Goal: Task Accomplishment & Management: Complete application form

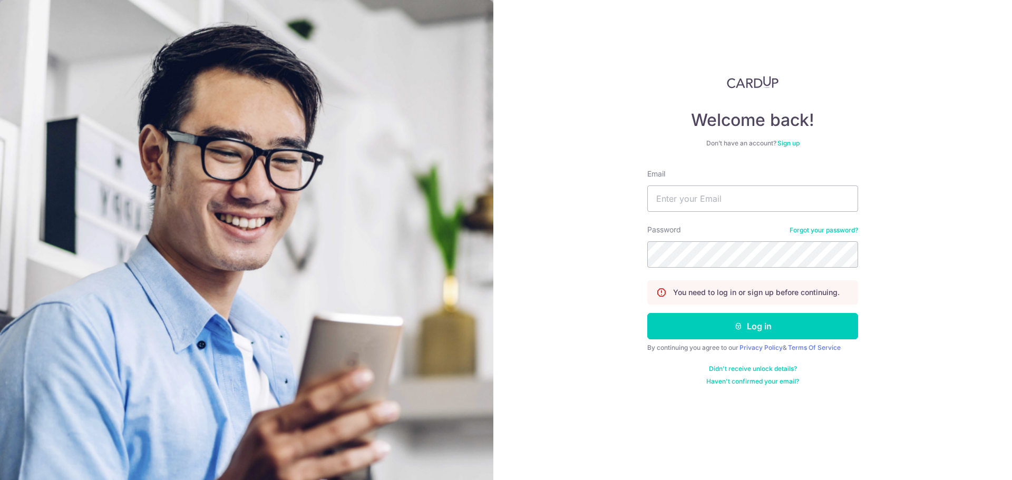
click at [680, 203] on input "Email" at bounding box center [752, 198] width 211 height 26
type input "[EMAIL_ADDRESS][DOMAIN_NAME]"
click at [647, 313] on button "Log in" at bounding box center [752, 326] width 211 height 26
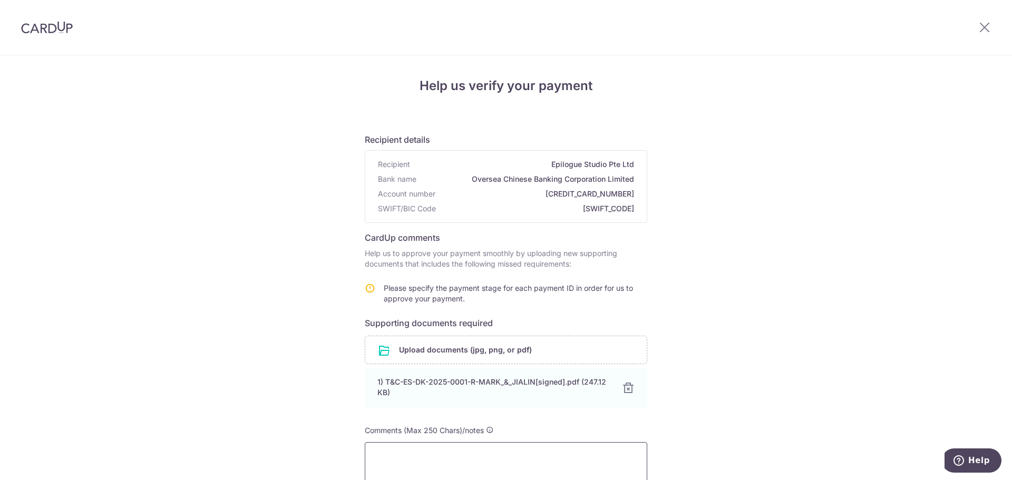
click at [484, 459] on textarea at bounding box center [506, 463] width 282 height 42
click at [487, 474] on textarea "we are in the" at bounding box center [506, 463] width 282 height 42
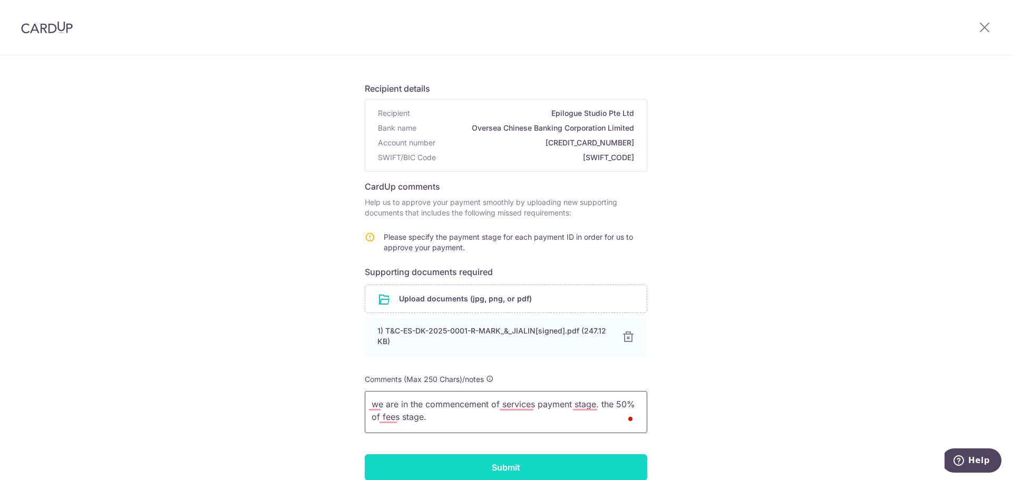
scroll to position [105, 0]
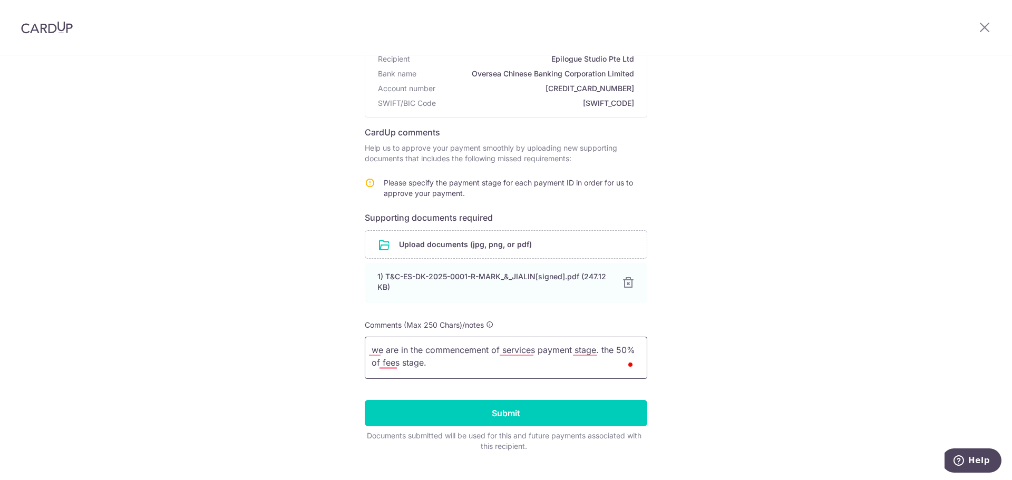
click at [464, 361] on textarea "we are in the commencement of services payment stage. the 50% of fees stage." at bounding box center [506, 358] width 282 height 42
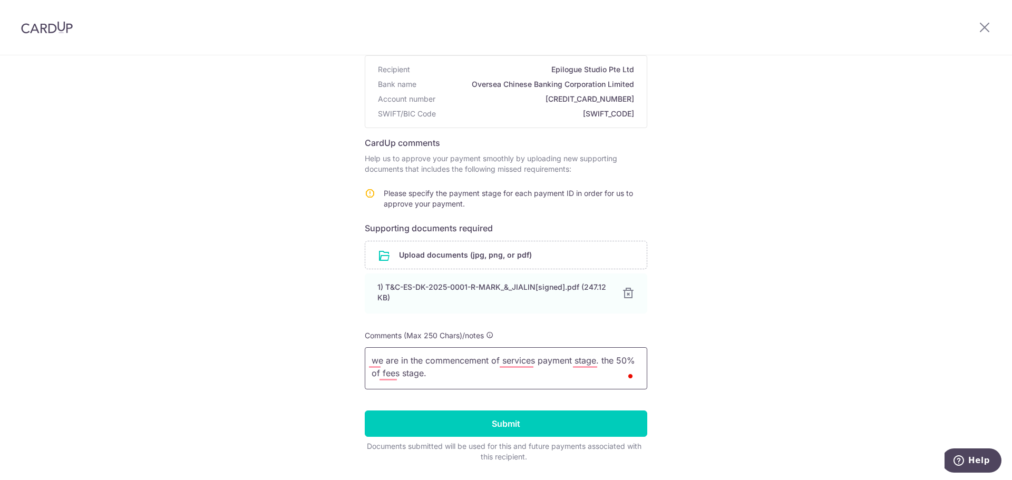
scroll to position [0, 0]
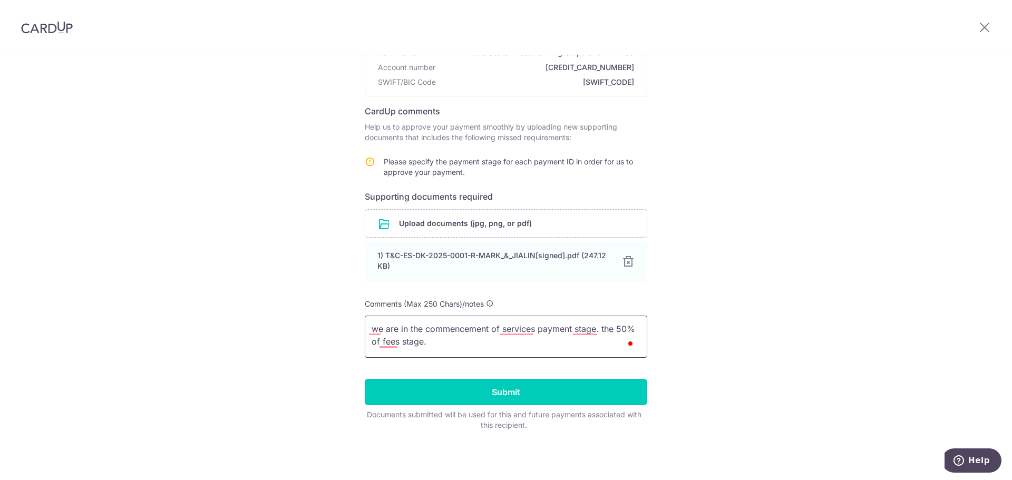
type textarea "we are in the commencement of services payment stage. the 50% of fees stage."
click at [501, 342] on textarea "we are in the commencement of services payment stage. the 50% of fees stage." at bounding box center [506, 337] width 282 height 42
drag, startPoint x: 457, startPoint y: 343, endPoint x: 219, endPoint y: 287, distance: 244.6
click at [219, 287] on div "Help us verify your payment Recipient details Recipient Epilogue Studio Pte Ltd…" at bounding box center [506, 204] width 1012 height 551
click at [435, 394] on input "Submit" at bounding box center [506, 392] width 282 height 26
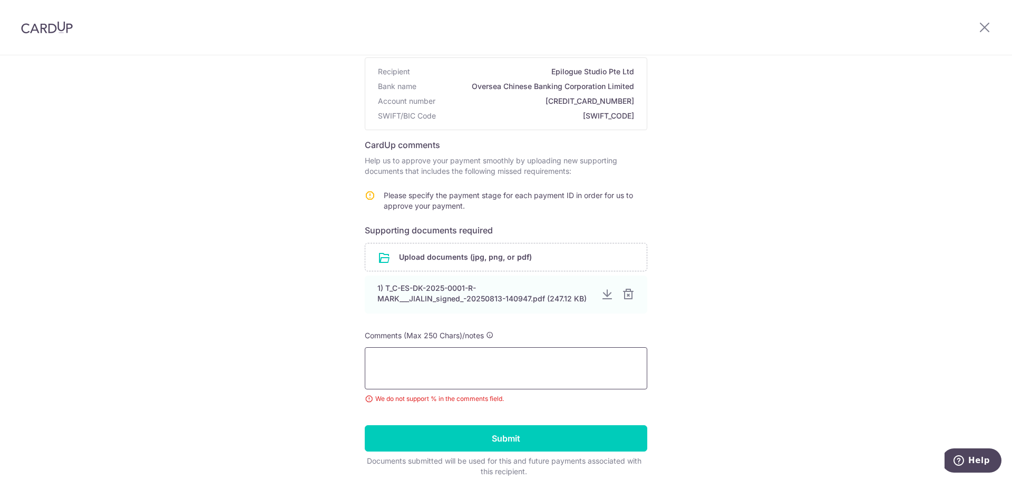
click at [491, 373] on textarea at bounding box center [506, 368] width 282 height 42
paste textarea "we are in the commencement of services payment stage. the 50% of fees stage."
click at [632, 358] on textarea "we are in the commencement of services payment stage. the 50% of fees stage." at bounding box center [506, 368] width 282 height 42
click at [584, 374] on textarea "we are in the commencement of services payment stage. the 50 percent of fees st…" at bounding box center [506, 368] width 282 height 42
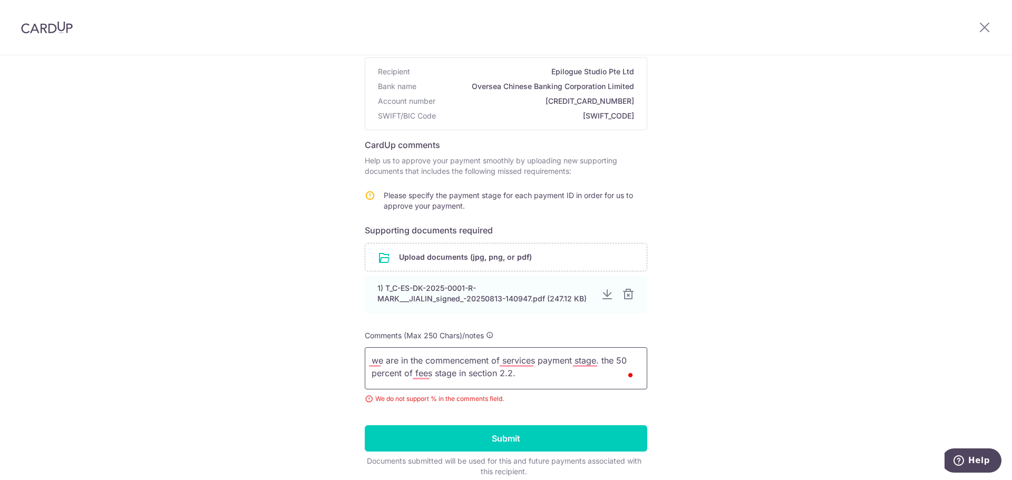
click at [420, 364] on textarea "we are in the commencement of services payment stage. the 50 percent of fees st…" at bounding box center [506, 368] width 282 height 42
click at [556, 377] on textarea "we are in the "upon commencement of services" payment stage. the 50 percent of …" at bounding box center [506, 368] width 282 height 42
drag, startPoint x: 568, startPoint y: 381, endPoint x: 159, endPoint y: 364, distance: 409.8
click at [159, 364] on div "Help us verify your payment Recipient details Recipient Epilogue Studio Pte Ltd…" at bounding box center [506, 245] width 1012 height 564
type textarea "we are in the "upon commencement of services" payment stage. the 50 percent of …"
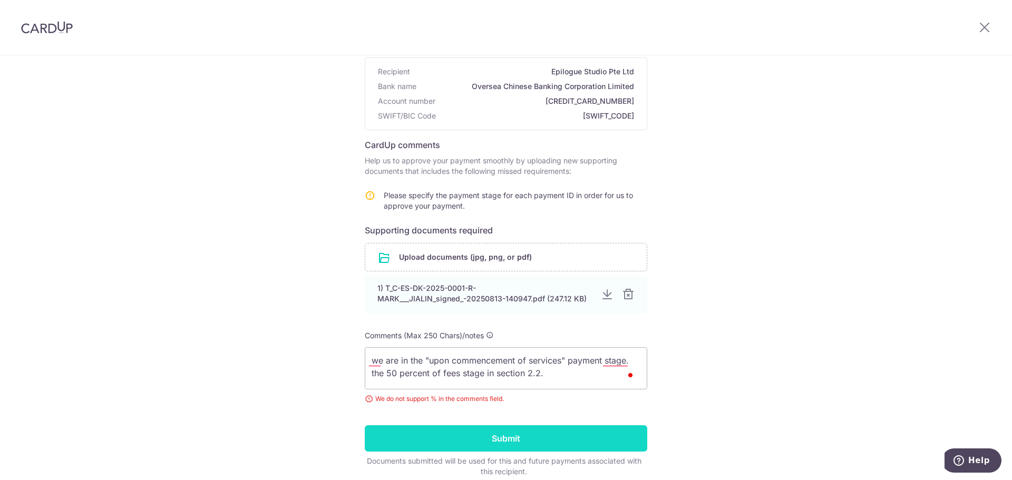
click at [487, 440] on input "Submit" at bounding box center [506, 438] width 282 height 26
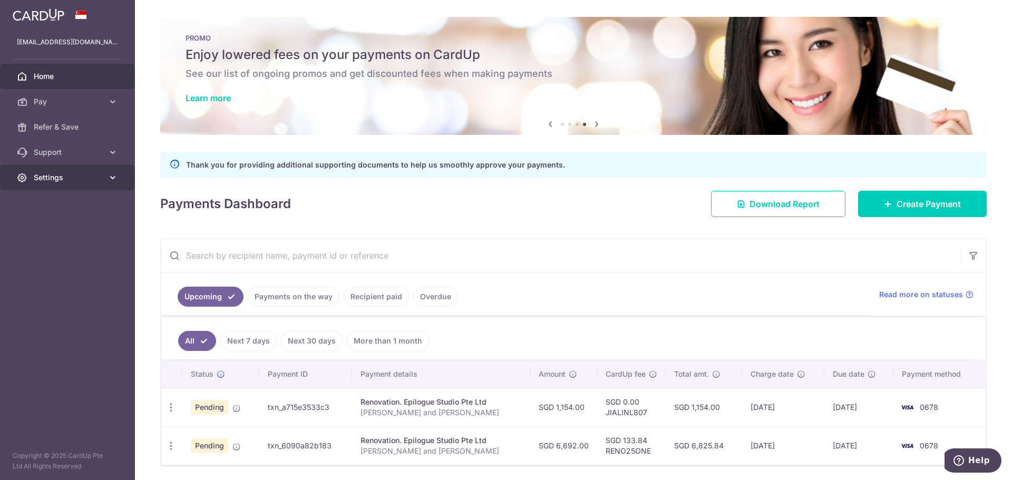
click at [81, 171] on link "Settings" at bounding box center [67, 177] width 135 height 25
click at [59, 224] on span "Logout" at bounding box center [69, 228] width 70 height 11
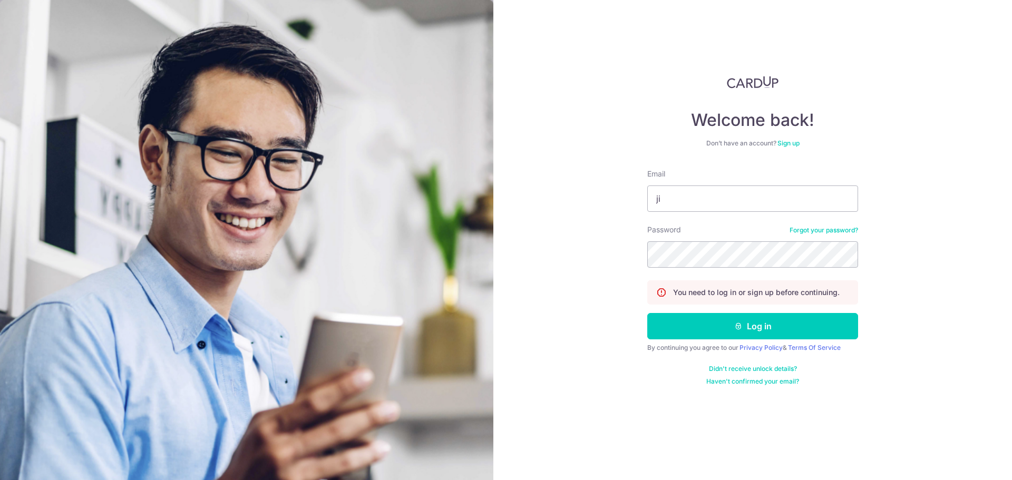
type input "j"
type input "3jialinny@hotmail"
type input "[EMAIL_ADDRESS][DOMAIN_NAME]"
click at [647, 313] on button "Log in" at bounding box center [752, 326] width 211 height 26
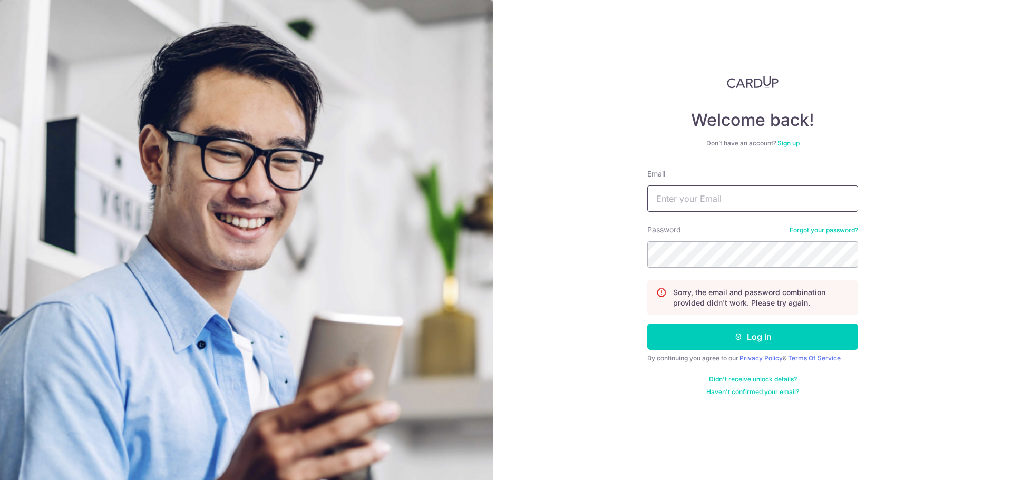
drag, startPoint x: 0, startPoint y: 0, endPoint x: 702, endPoint y: 194, distance: 728.1
click at [702, 194] on input "Email" at bounding box center [752, 198] width 211 height 26
type input "j"
type input "[EMAIL_ADDRESS][DOMAIN_NAME]"
click at [647, 324] on button "Log in" at bounding box center [752, 337] width 211 height 26
